Goal: Check status: Check status

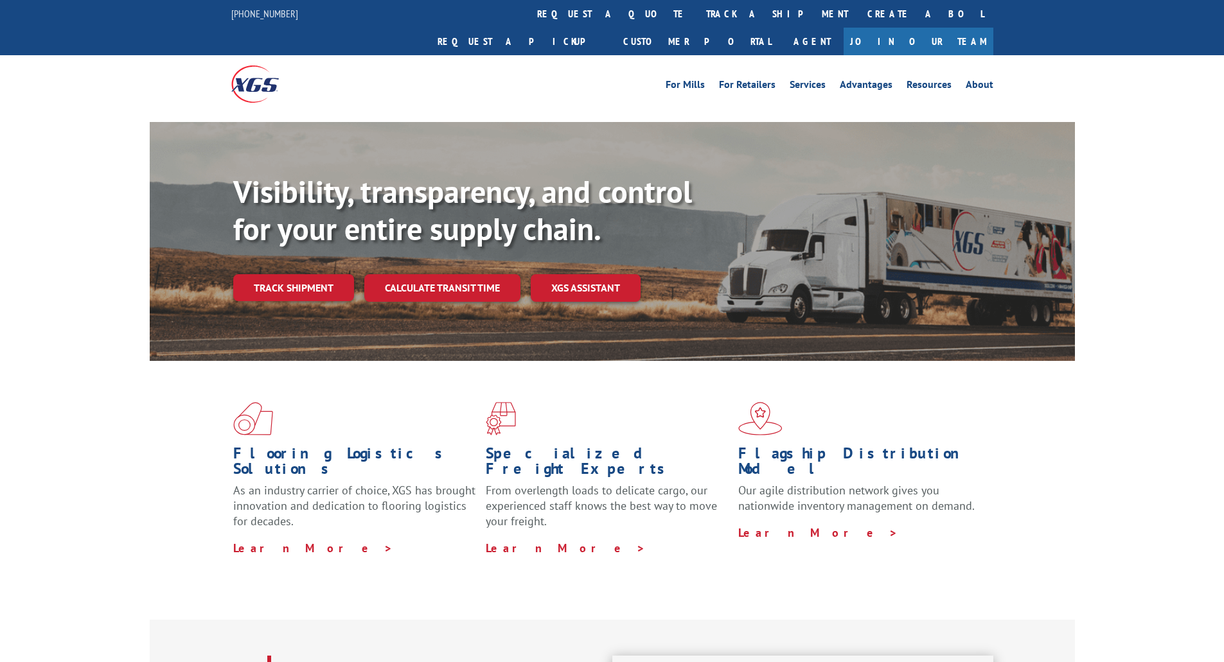
click at [309, 281] on div "Visibility, transparency, and control for your entire supply chain. Track shipm…" at bounding box center [654, 262] width 842 height 179
click at [306, 274] on link "Track shipment" at bounding box center [293, 287] width 121 height 27
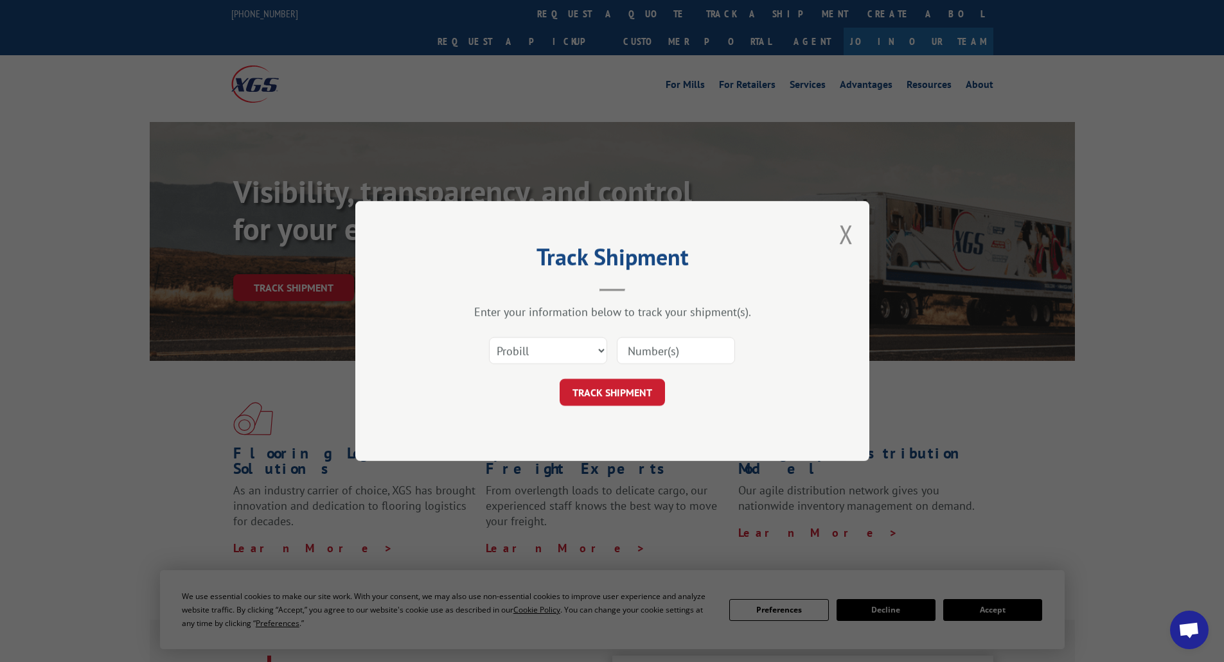
click at [687, 352] on input at bounding box center [676, 350] width 118 height 27
click at [668, 352] on input at bounding box center [676, 350] width 118 height 27
paste input "17675314"
type input "17675314"
click at [608, 395] on button "TRACK SHIPMENT" at bounding box center [612, 392] width 105 height 27
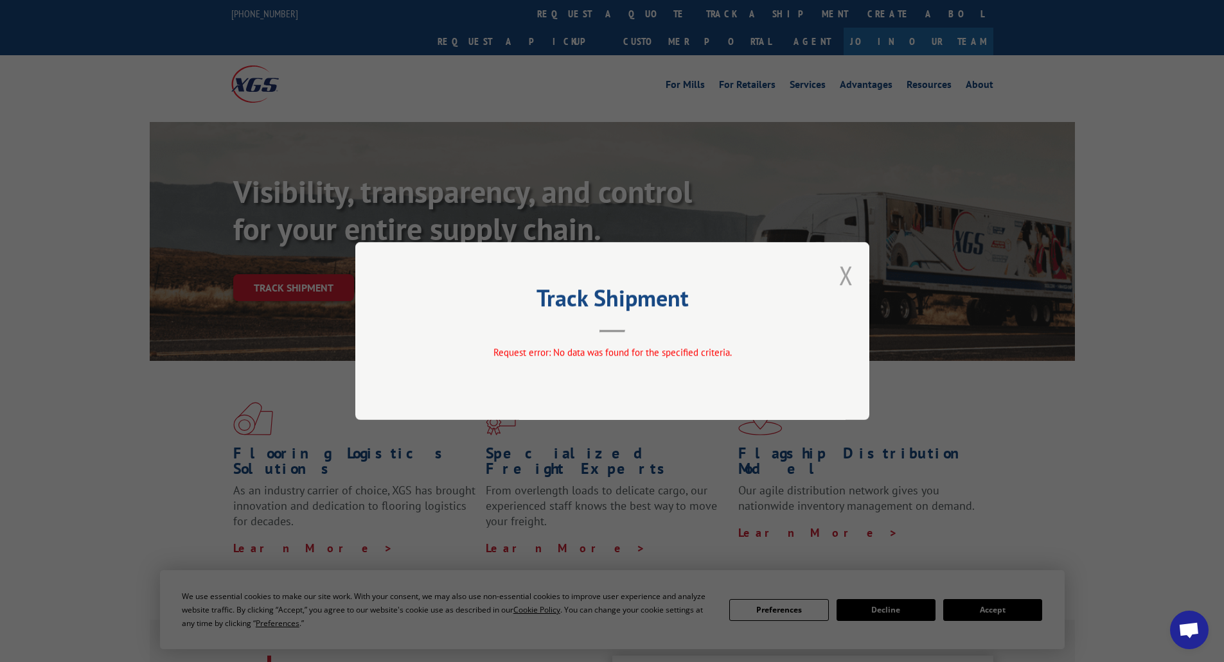
click at [847, 274] on button "Close modal" at bounding box center [846, 275] width 14 height 34
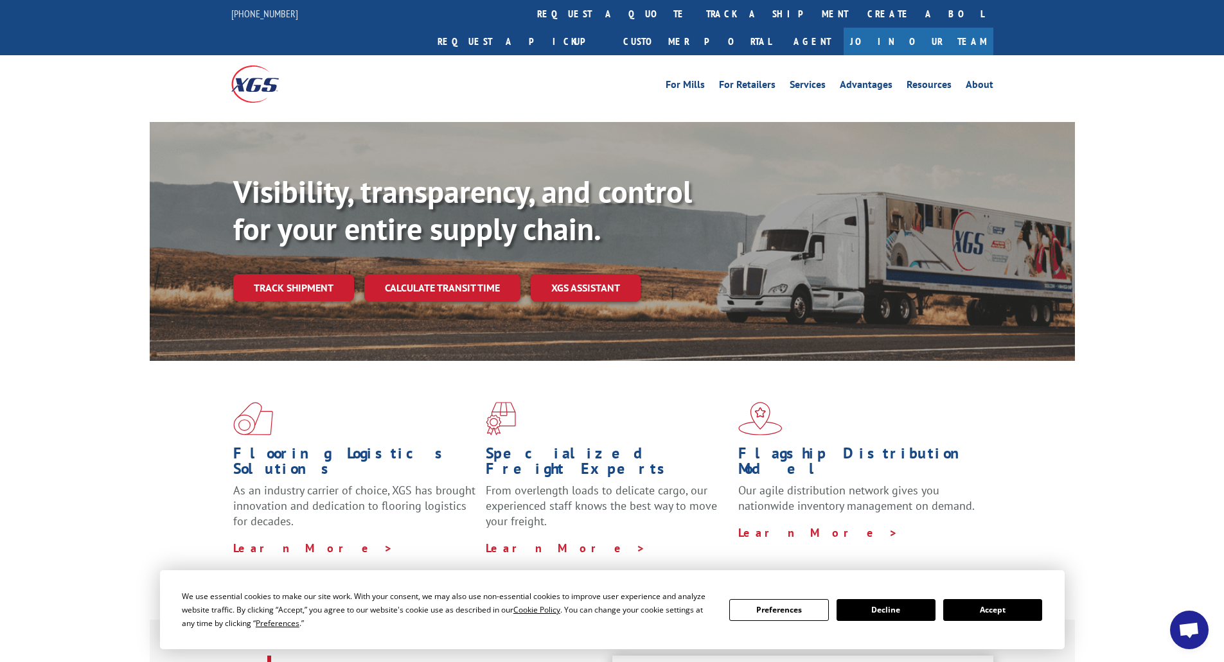
click at [298, 274] on link "Track shipment" at bounding box center [293, 287] width 121 height 27
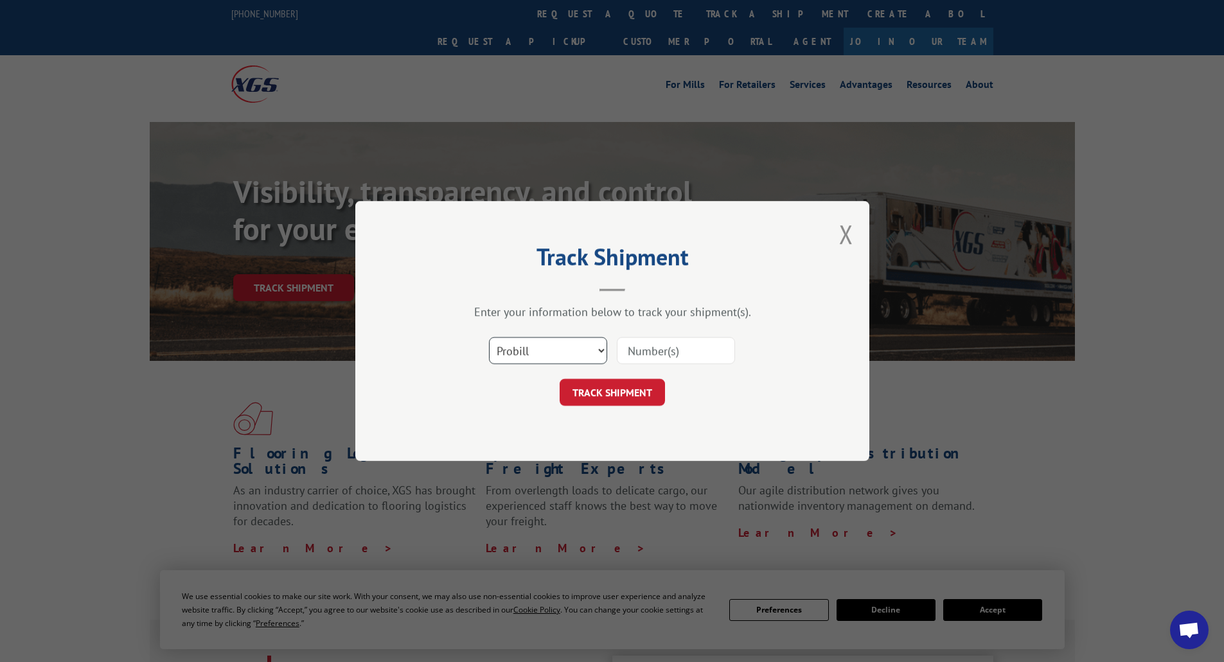
click at [597, 350] on select "Select category... Probill BOL PO" at bounding box center [548, 350] width 118 height 27
select select "bol"
click at [489, 337] on select "Select category... Probill BOL PO" at bounding box center [548, 350] width 118 height 27
click at [655, 349] on input at bounding box center [676, 350] width 118 height 27
paste input "6100054977"
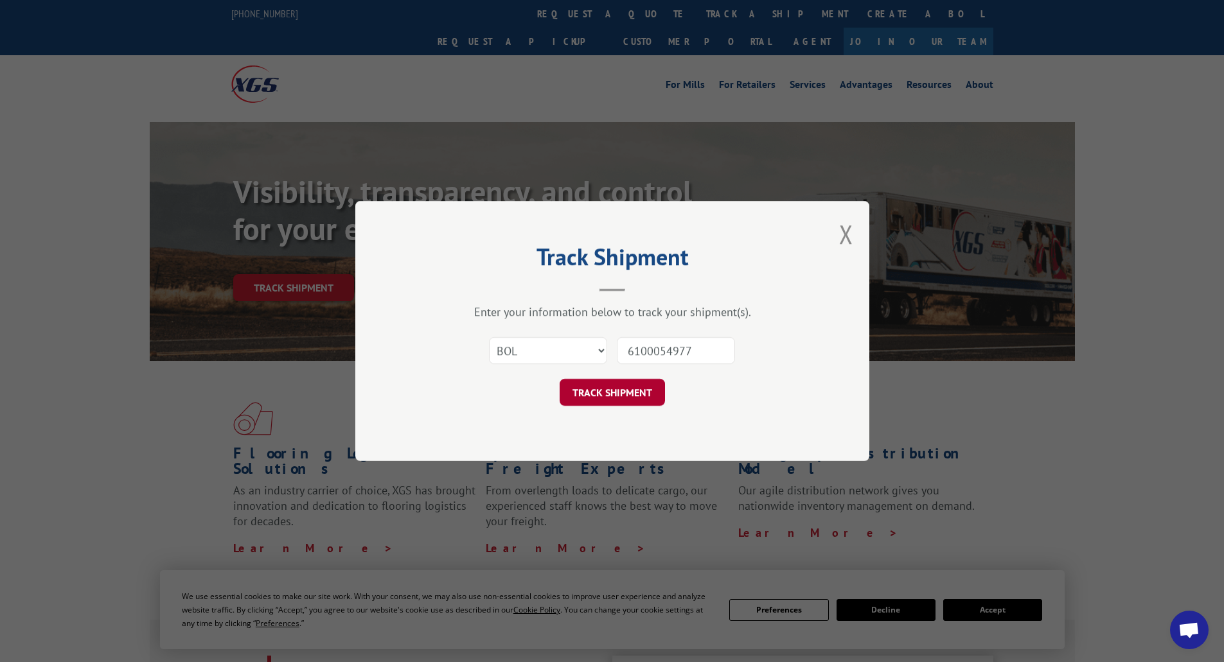
type input "6100054977"
click at [623, 395] on button "TRACK SHIPMENT" at bounding box center [612, 392] width 105 height 27
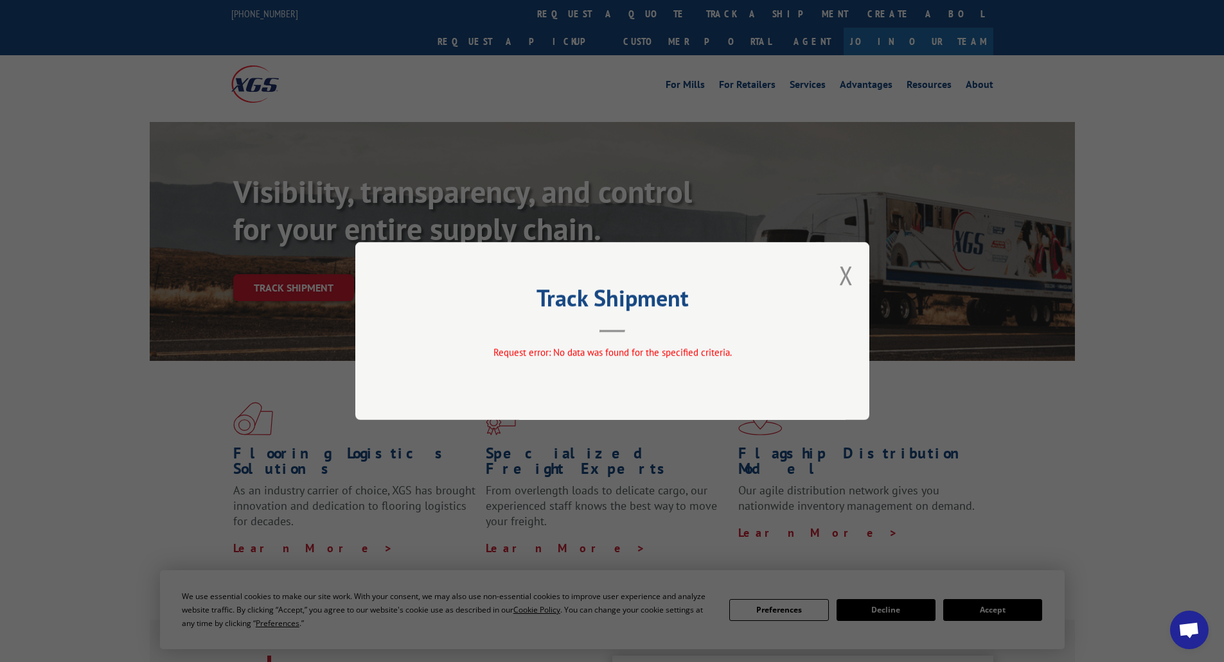
drag, startPoint x: 853, startPoint y: 272, endPoint x: 846, endPoint y: 274, distance: 6.6
click at [849, 274] on button "Close modal" at bounding box center [846, 275] width 14 height 34
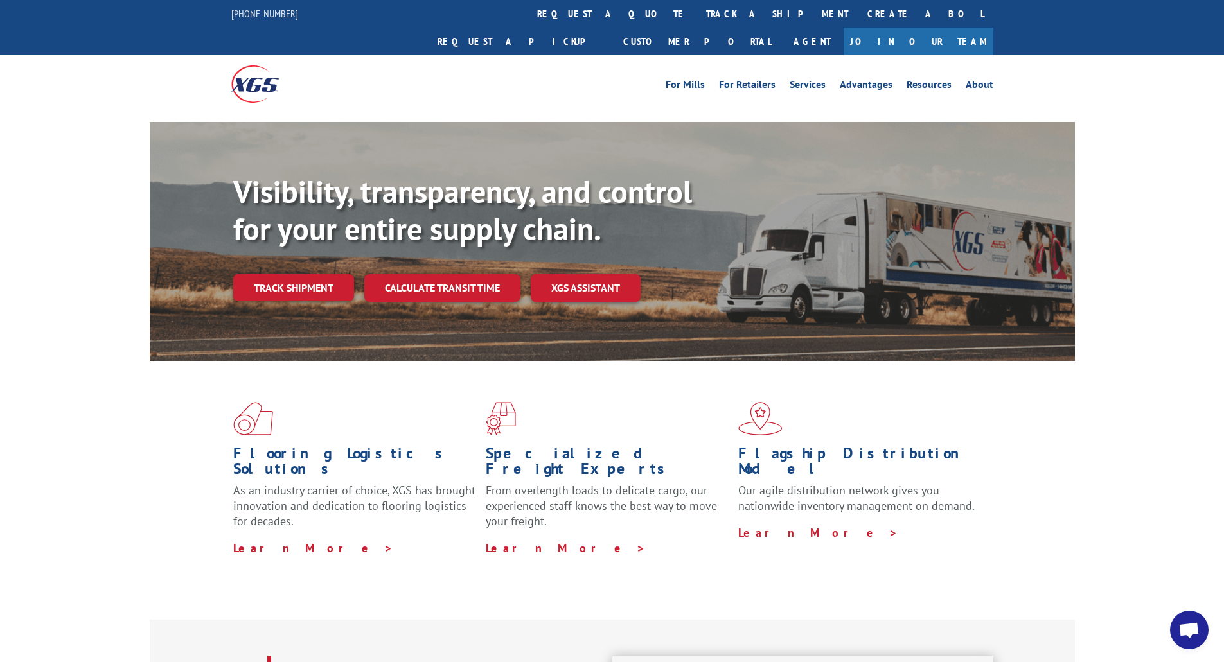
drag, startPoint x: 282, startPoint y: 259, endPoint x: 293, endPoint y: 268, distance: 14.2
click at [282, 274] on link "Track shipment" at bounding box center [293, 287] width 121 height 27
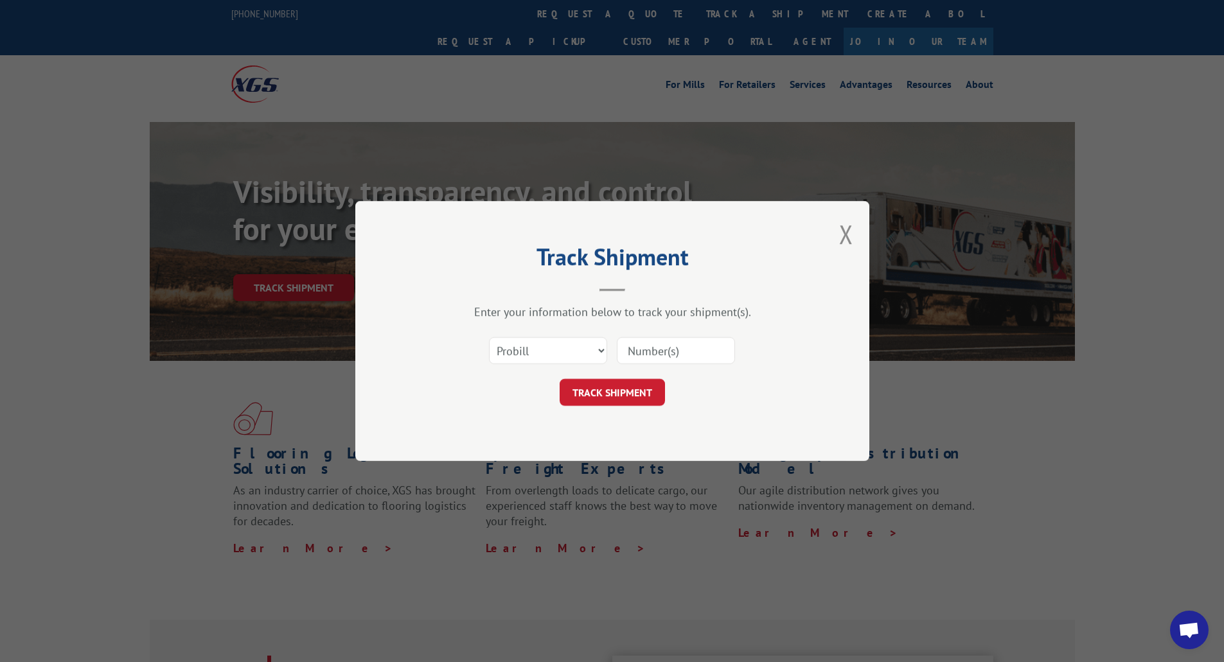
click at [677, 355] on input at bounding box center [676, 350] width 118 height 27
paste input "17675314"
type input "17675314"
click at [612, 389] on button "TRACK SHIPMENT" at bounding box center [612, 392] width 105 height 27
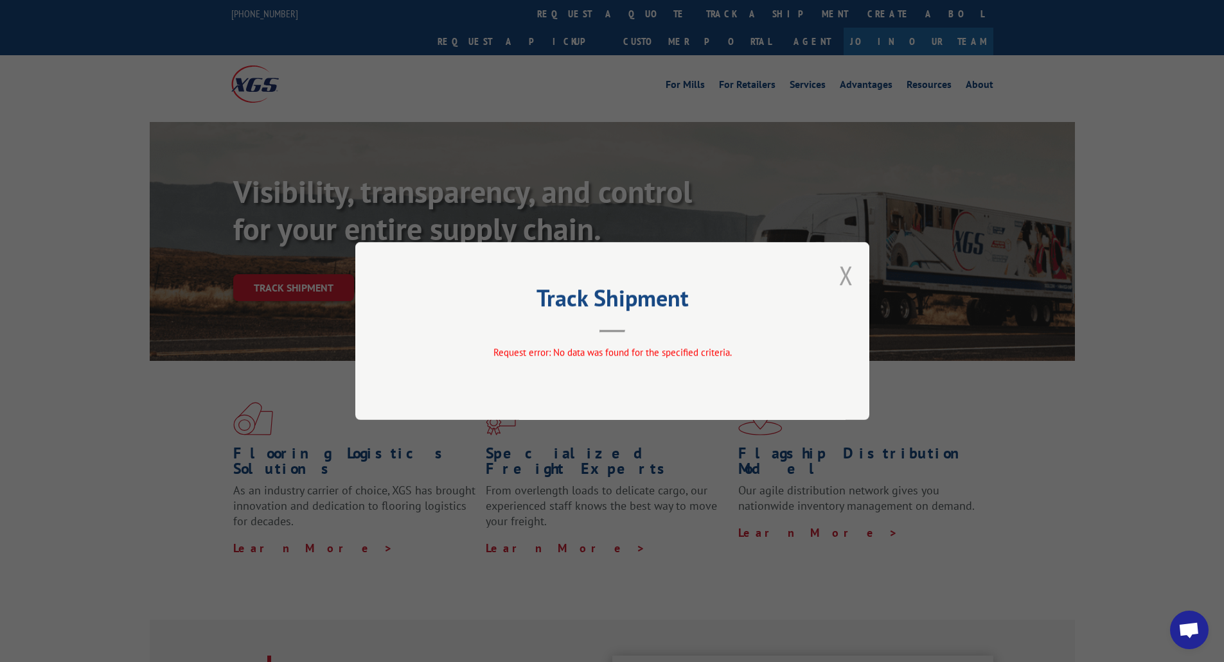
click at [849, 279] on button "Close modal" at bounding box center [846, 275] width 14 height 34
